Goal: Navigation & Orientation: Understand site structure

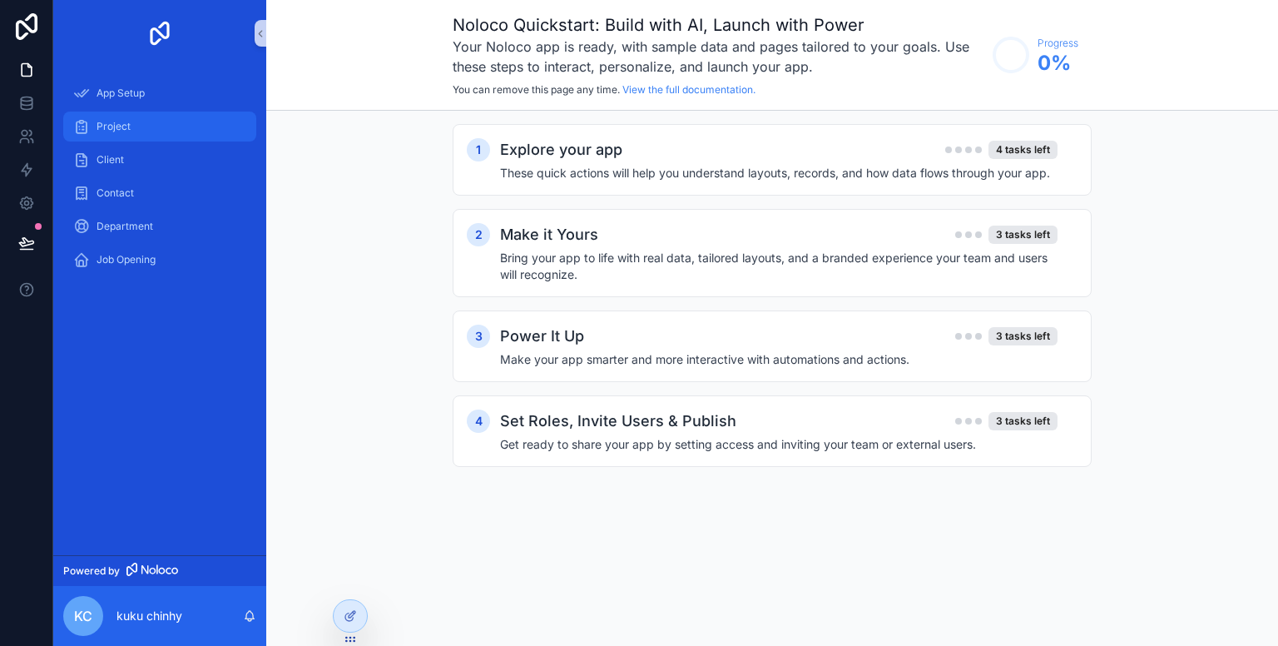
click at [121, 117] on div "Project" at bounding box center [159, 126] width 173 height 27
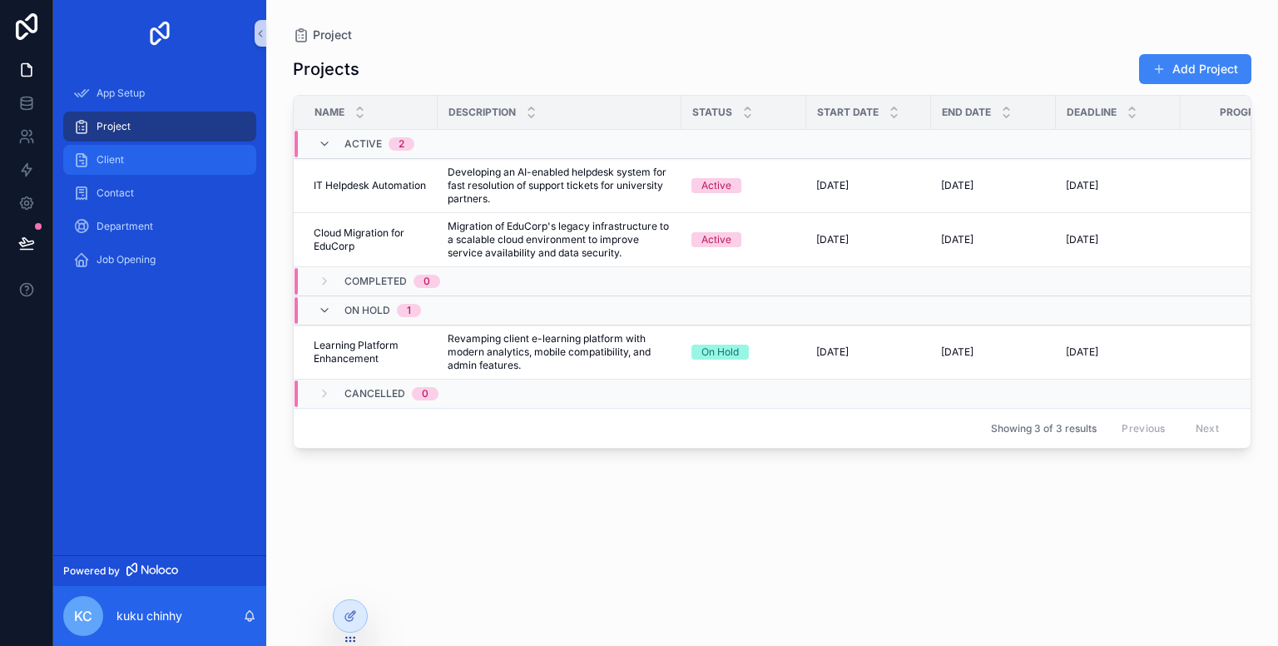
click at [110, 158] on span "Client" at bounding box center [110, 159] width 27 height 13
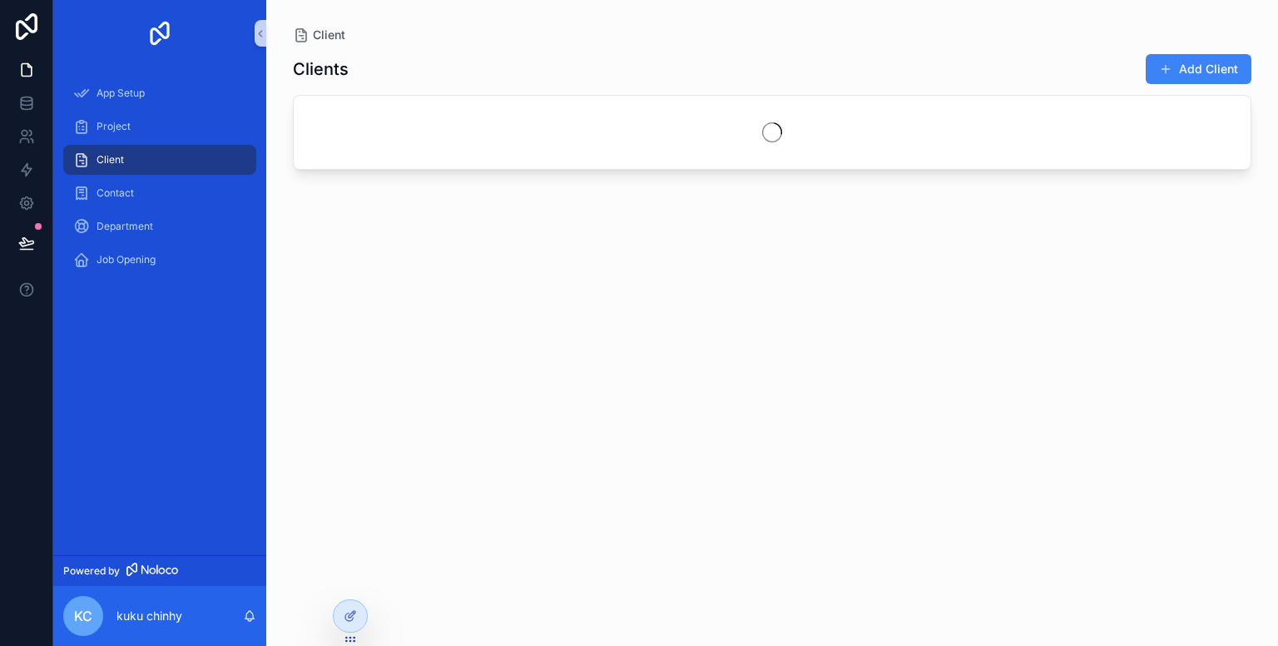
click at [110, 158] on span "Client" at bounding box center [110, 159] width 27 height 13
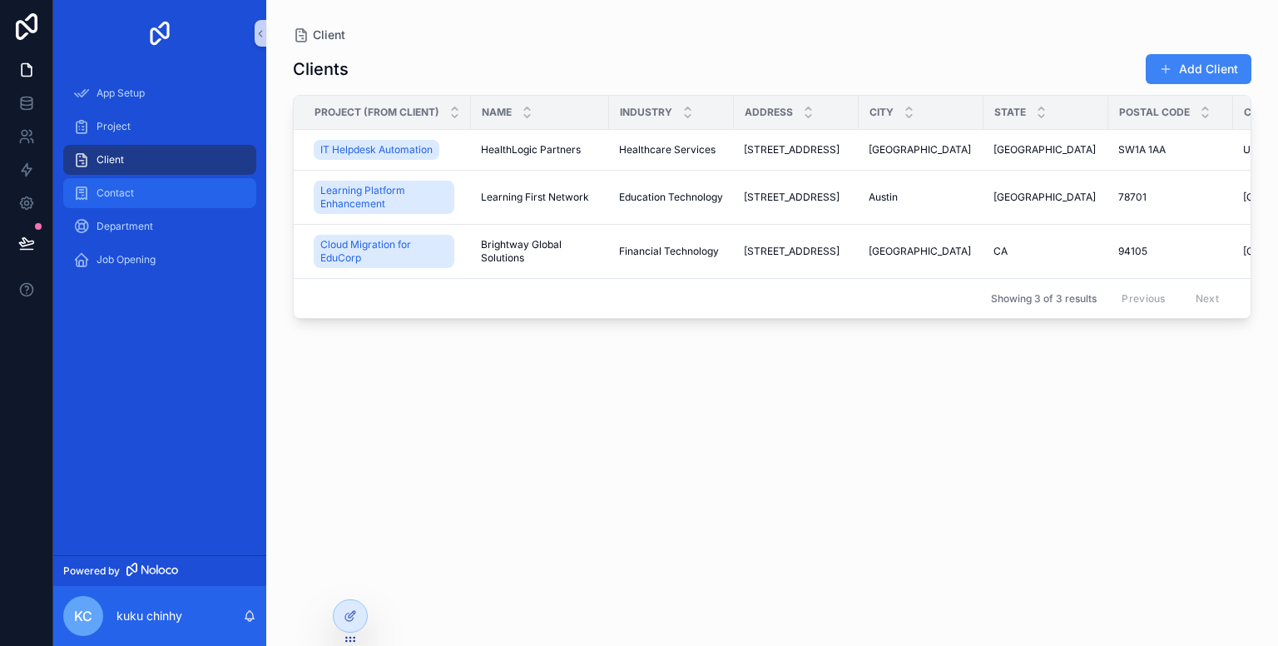
click at [110, 198] on span "Contact" at bounding box center [115, 192] width 37 height 13
